Goal: Transaction & Acquisition: Purchase product/service

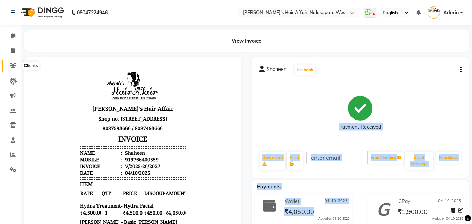
click at [10, 66] on icon at bounding box center [13, 65] width 7 height 5
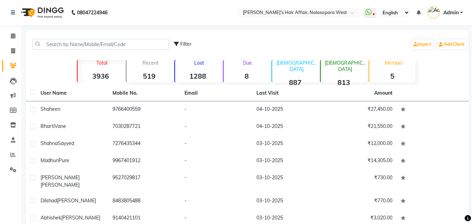
click at [73, 37] on div "Filter Import Add Client" at bounding box center [246, 44] width 439 height 22
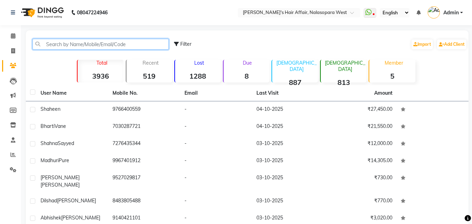
click at [69, 46] on input "text" at bounding box center [100, 44] width 136 height 11
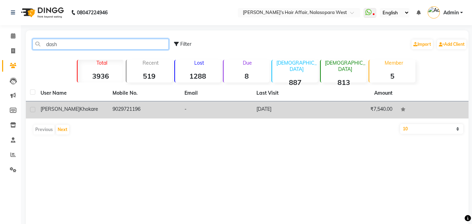
type input "dash"
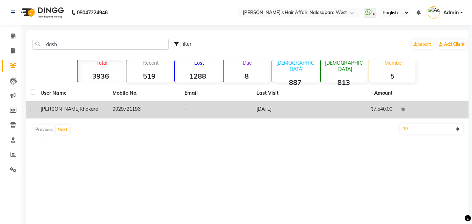
click at [105, 112] on td "[PERSON_NAME]" at bounding box center [72, 109] width 72 height 17
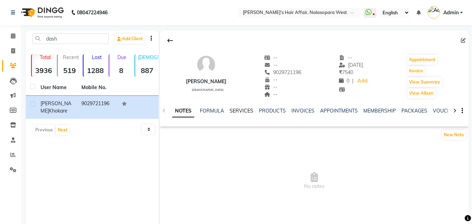
click at [246, 113] on link "SERVICES" at bounding box center [241, 111] width 24 height 6
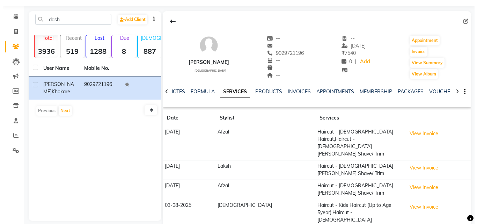
scroll to position [35, 0]
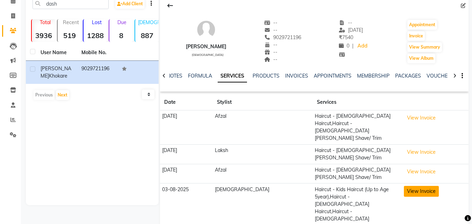
click at [404, 186] on button "View Invoice" at bounding box center [421, 191] width 35 height 11
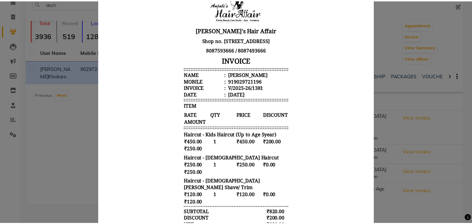
scroll to position [0, 0]
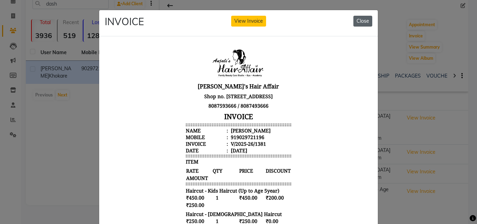
click at [357, 20] on button "Close" at bounding box center [362, 21] width 19 height 11
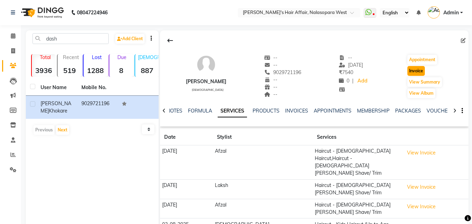
click at [412, 71] on button "Invoice" at bounding box center [415, 71] width 17 height 10
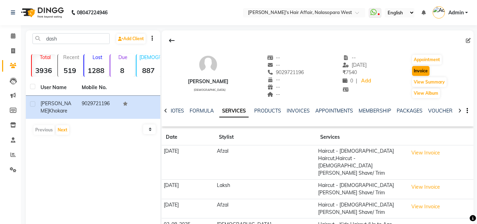
select select "6172"
select select "service"
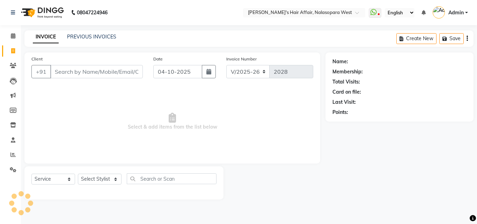
type input "9029721196"
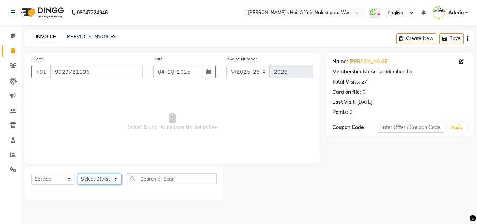
click at [106, 181] on select "Select Stylist [PERSON_NAME] [PERSON_NAME] Hair Affair Laksh [PERSON_NAME] [PER…" at bounding box center [100, 178] width 44 height 11
click at [10, 136] on span at bounding box center [13, 140] width 12 height 8
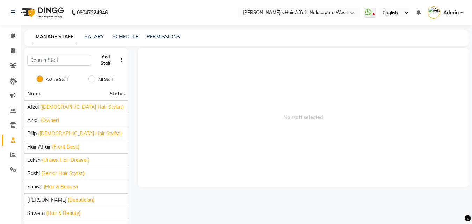
click at [111, 61] on button "Add Staff" at bounding box center [105, 60] width 23 height 18
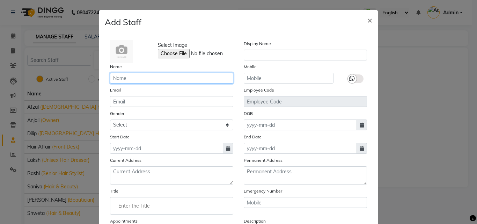
click at [156, 74] on input "text" at bounding box center [171, 78] width 123 height 11
type input "Faiz"
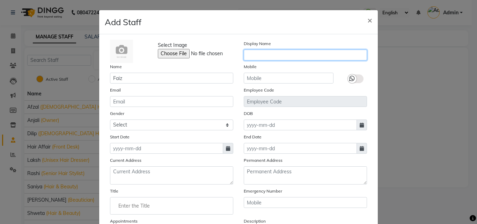
click at [279, 58] on input "text" at bounding box center [305, 55] width 123 height 11
type input "Faiz"
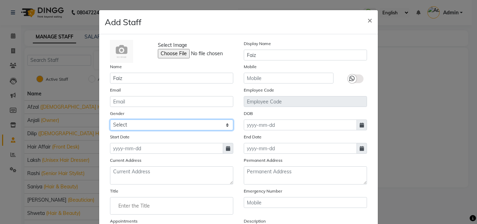
click at [130, 124] on select "Select [DEMOGRAPHIC_DATA] [DEMOGRAPHIC_DATA] Other Prefer Not To Say" at bounding box center [171, 124] width 123 height 11
select select "[DEMOGRAPHIC_DATA]"
click at [110, 119] on select "Select [DEMOGRAPHIC_DATA] [DEMOGRAPHIC_DATA] Other Prefer Not To Say" at bounding box center [171, 124] width 123 height 11
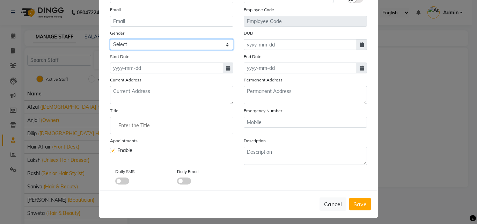
scroll to position [84, 0]
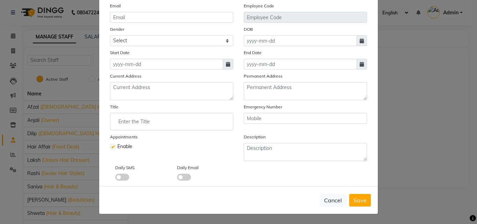
click at [226, 65] on icon at bounding box center [228, 64] width 4 height 5
select select "10"
select select "2025"
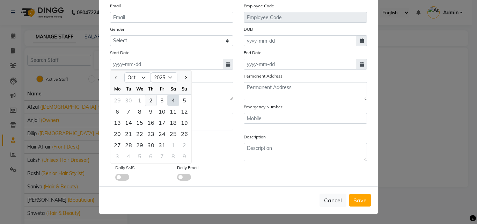
click at [149, 102] on div "2" at bounding box center [150, 100] width 11 height 11
type input "02-10-2025"
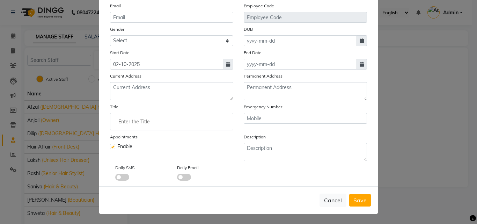
click at [141, 123] on input "Enter the Title" at bounding box center [171, 121] width 117 height 14
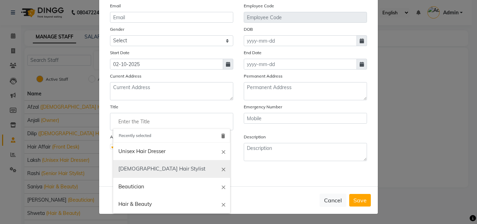
click at [135, 162] on link "[DEMOGRAPHIC_DATA] Hair Stylist" at bounding box center [171, 169] width 117 height 18
type input "[DEMOGRAPHIC_DATA] Hair Stylist"
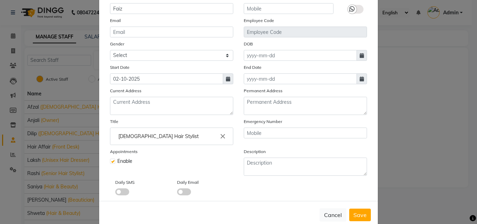
scroll to position [70, 0]
click at [148, 133] on input "[DEMOGRAPHIC_DATA] Hair Stylist" at bounding box center [171, 136] width 117 height 14
click at [224, 134] on input "[DEMOGRAPHIC_DATA] Hair Stylist" at bounding box center [171, 136] width 117 height 14
click at [226, 134] on input "[DEMOGRAPHIC_DATA] Hair Stylist" at bounding box center [171, 136] width 117 height 14
click at [220, 135] on icon "close" at bounding box center [223, 136] width 8 height 8
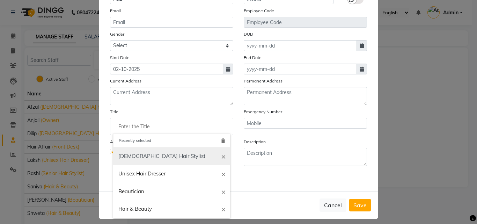
scroll to position [84, 0]
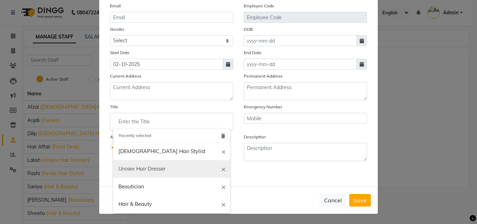
click at [139, 171] on link "Unisex Hair Dresser" at bounding box center [171, 169] width 117 height 18
type input "Unisex Hair Dresser"
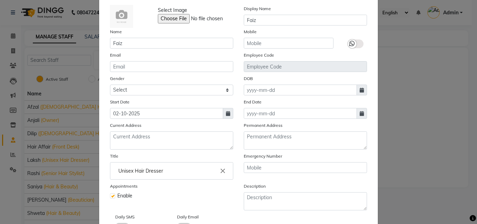
scroll to position [70, 0]
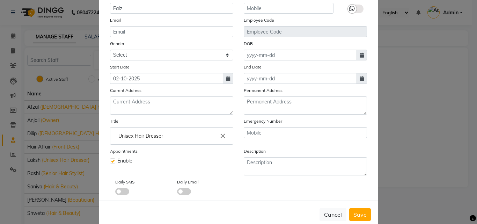
click at [147, 134] on input "Unisex Hair Dresser" at bounding box center [171, 136] width 117 height 14
click at [221, 135] on icon "close" at bounding box center [223, 136] width 8 height 8
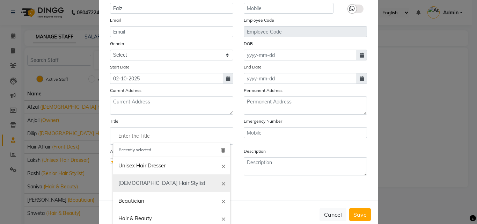
click at [153, 185] on link "[DEMOGRAPHIC_DATA] Hair Stylist" at bounding box center [171, 183] width 117 height 18
type input "[DEMOGRAPHIC_DATA] Hair Stylist"
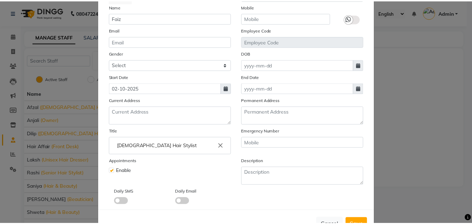
scroll to position [84, 0]
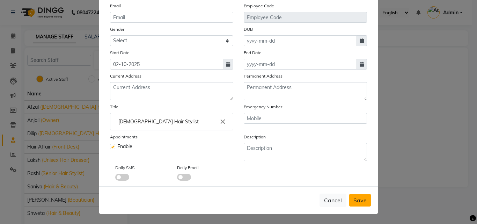
click at [363, 200] on span "Save" at bounding box center [359, 200] width 13 height 7
select select
checkbox input "false"
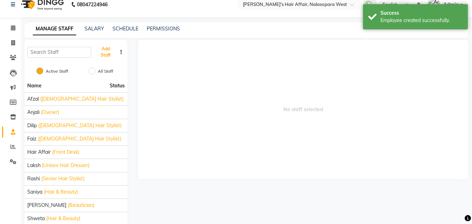
scroll to position [0, 0]
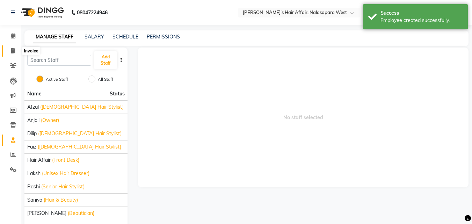
click at [15, 47] on span at bounding box center [13, 51] width 12 height 8
select select "6172"
select select "service"
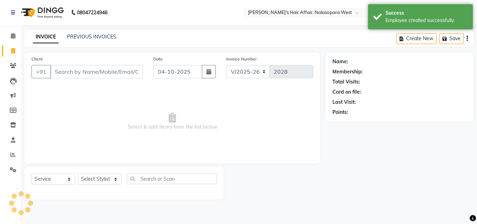
click at [102, 173] on div "Select Service Product Membership Package Voucher Prepaid Gift Card Select Styl…" at bounding box center [123, 181] width 185 height 16
click at [101, 180] on select "Select Stylist [PERSON_NAME] [PERSON_NAME] Hair Affair Laksh [PERSON_NAME] [PER…" at bounding box center [100, 178] width 44 height 11
select select "93787"
click at [78, 173] on select "Select Stylist [PERSON_NAME] [PERSON_NAME] Hair Affair Laksh [PERSON_NAME] [PER…" at bounding box center [100, 178] width 44 height 11
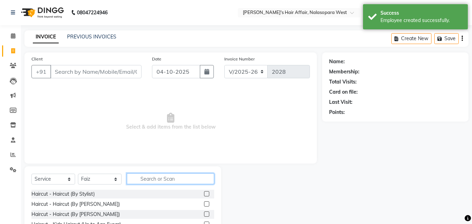
click at [155, 181] on input "text" at bounding box center [170, 178] width 87 height 11
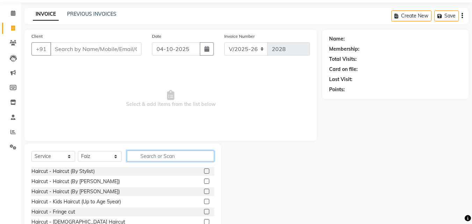
scroll to position [35, 0]
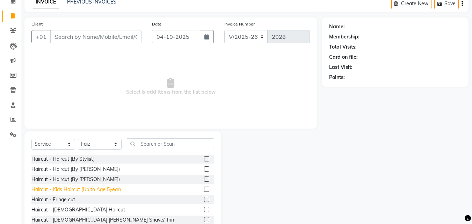
click at [106, 190] on div "Haircut - Kids Haircut (Up to Age 5year)" at bounding box center [75, 189] width 89 height 7
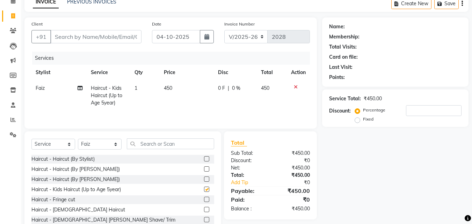
checkbox input "false"
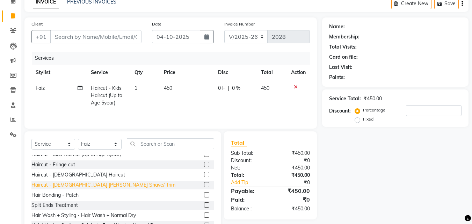
click at [79, 184] on div "Haircut - [DEMOGRAPHIC_DATA] [PERSON_NAME] Shave/ Trim" at bounding box center [103, 184] width 144 height 7
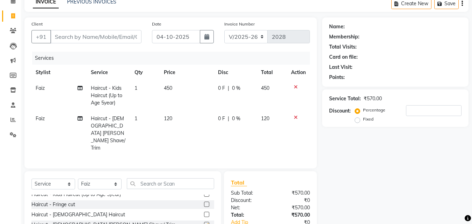
checkbox input "false"
click at [95, 39] on input "Client" at bounding box center [95, 36] width 91 height 13
click at [69, 211] on div "Haircut - [DEMOGRAPHIC_DATA] Haircut" at bounding box center [78, 214] width 94 height 7
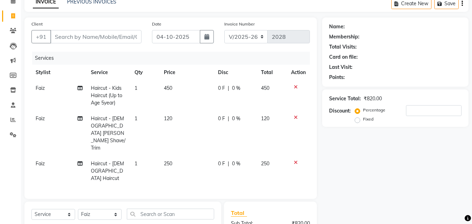
checkbox input "false"
click at [94, 31] on input "Client" at bounding box center [95, 36] width 91 height 13
click at [91, 32] on input "Client" at bounding box center [95, 36] width 91 height 13
click at [86, 38] on input "Client" at bounding box center [95, 36] width 91 height 13
type input "d"
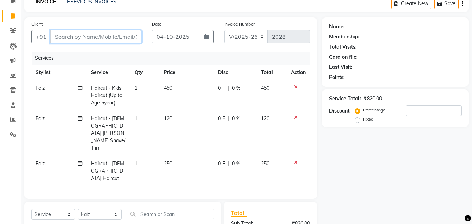
type input "0"
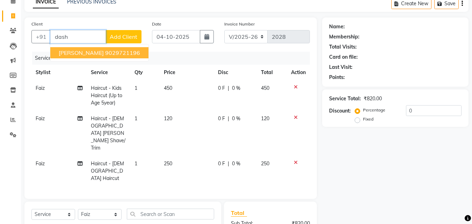
click at [91, 58] on ngb-typeahead-window "[PERSON_NAME] Khokare 9029721196" at bounding box center [99, 52] width 99 height 17
click at [92, 52] on span "[PERSON_NAME]" at bounding box center [81, 52] width 45 height 7
type input "9029721196"
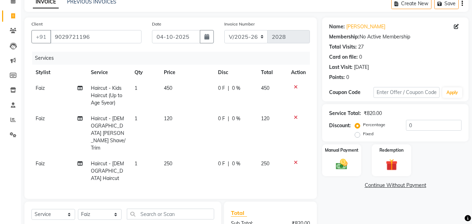
click at [28, 18] on div "Client [PHONE_NUMBER] Date [DATE] Invoice Number V/2025 V/[PHONE_NUMBER] Servic…" at bounding box center [170, 107] width 292 height 181
click at [295, 160] on icon at bounding box center [296, 162] width 4 height 5
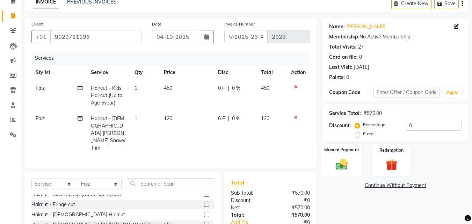
click at [348, 161] on img at bounding box center [342, 164] width 20 height 14
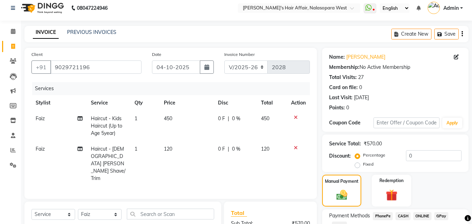
scroll to position [0, 0]
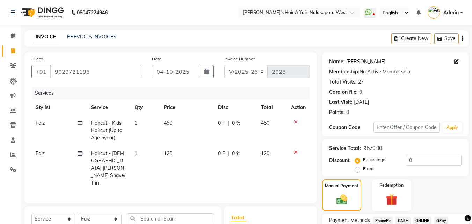
click at [368, 58] on link "[PERSON_NAME]" at bounding box center [365, 61] width 39 height 7
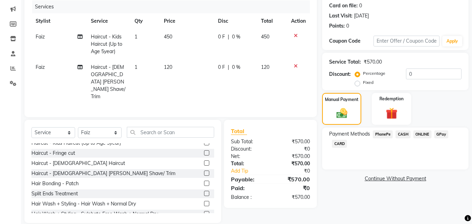
click at [442, 134] on span "GPay" at bounding box center [441, 134] width 14 height 8
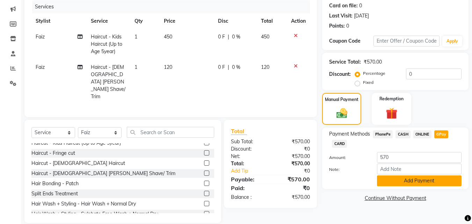
click at [418, 181] on button "Add Payment" at bounding box center [419, 180] width 84 height 11
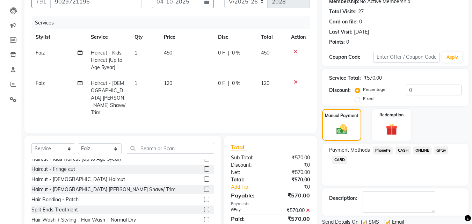
scroll to position [96, 0]
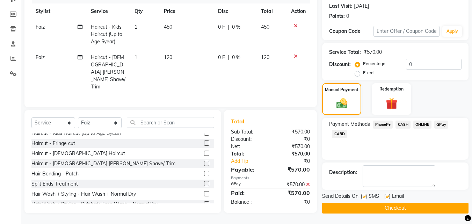
click at [390, 205] on button "Checkout" at bounding box center [395, 207] width 146 height 11
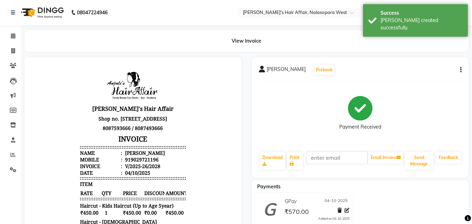
click at [0, 44] on li "Invoice" at bounding box center [10, 51] width 21 height 15
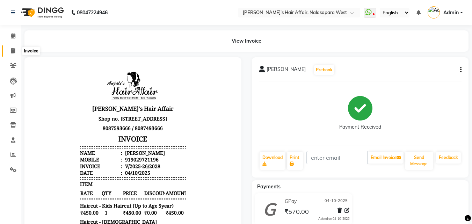
click at [10, 50] on span at bounding box center [13, 51] width 12 height 8
select select "6172"
select select "service"
